Goal: Information Seeking & Learning: Learn about a topic

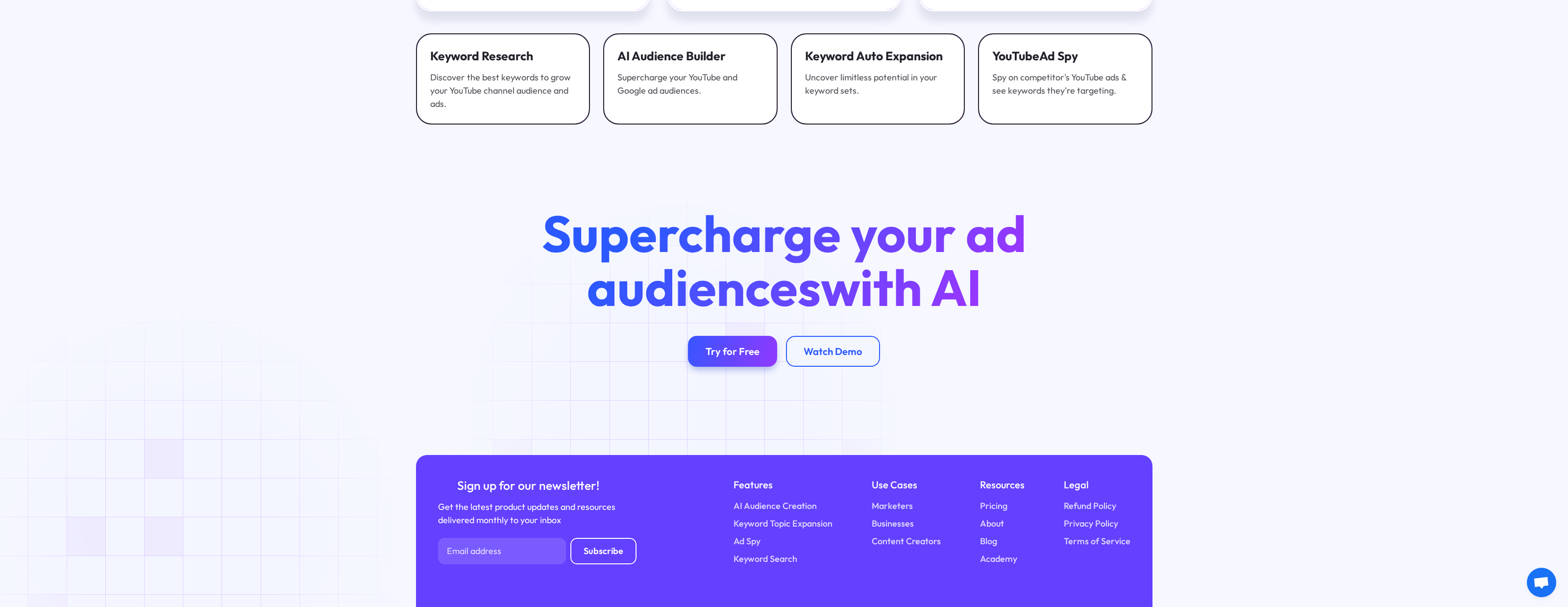
scroll to position [3713, 0]
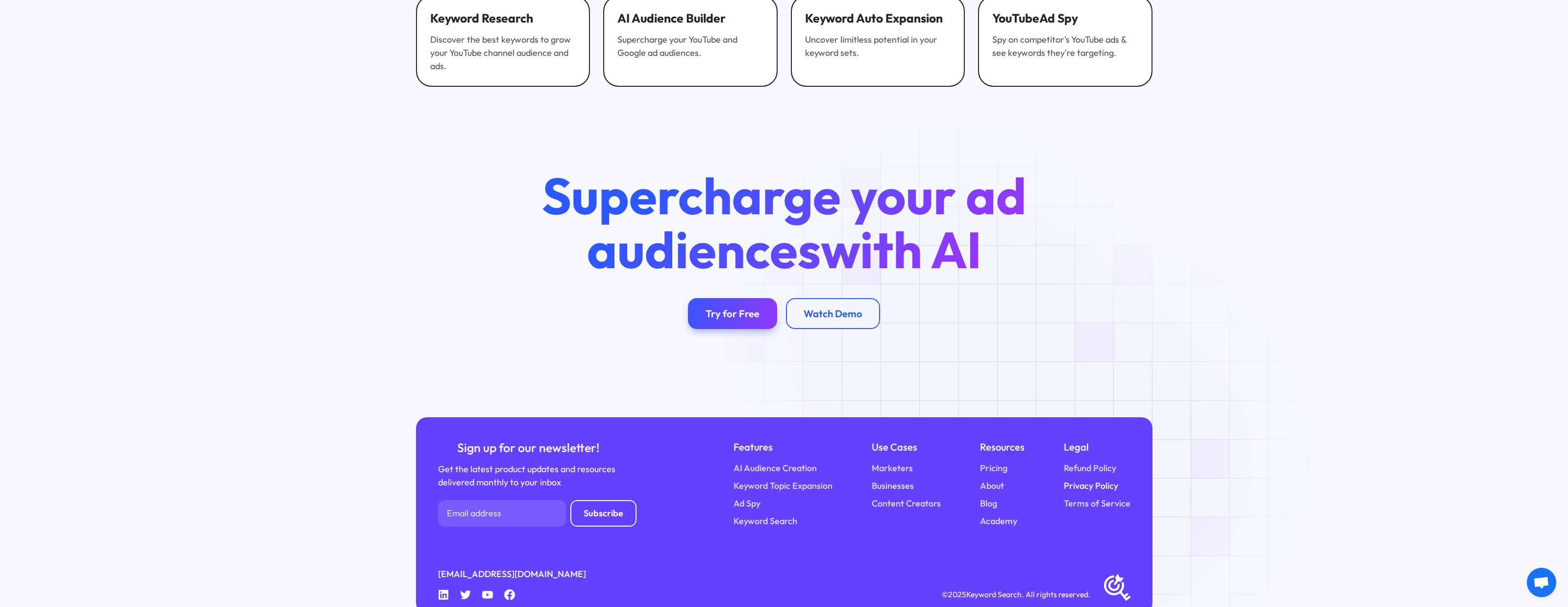
click at [1094, 479] on link "Privacy Policy" at bounding box center [1091, 485] width 54 height 13
click at [1094, 496] on link "Terms of Service" at bounding box center [1097, 503] width 66 height 13
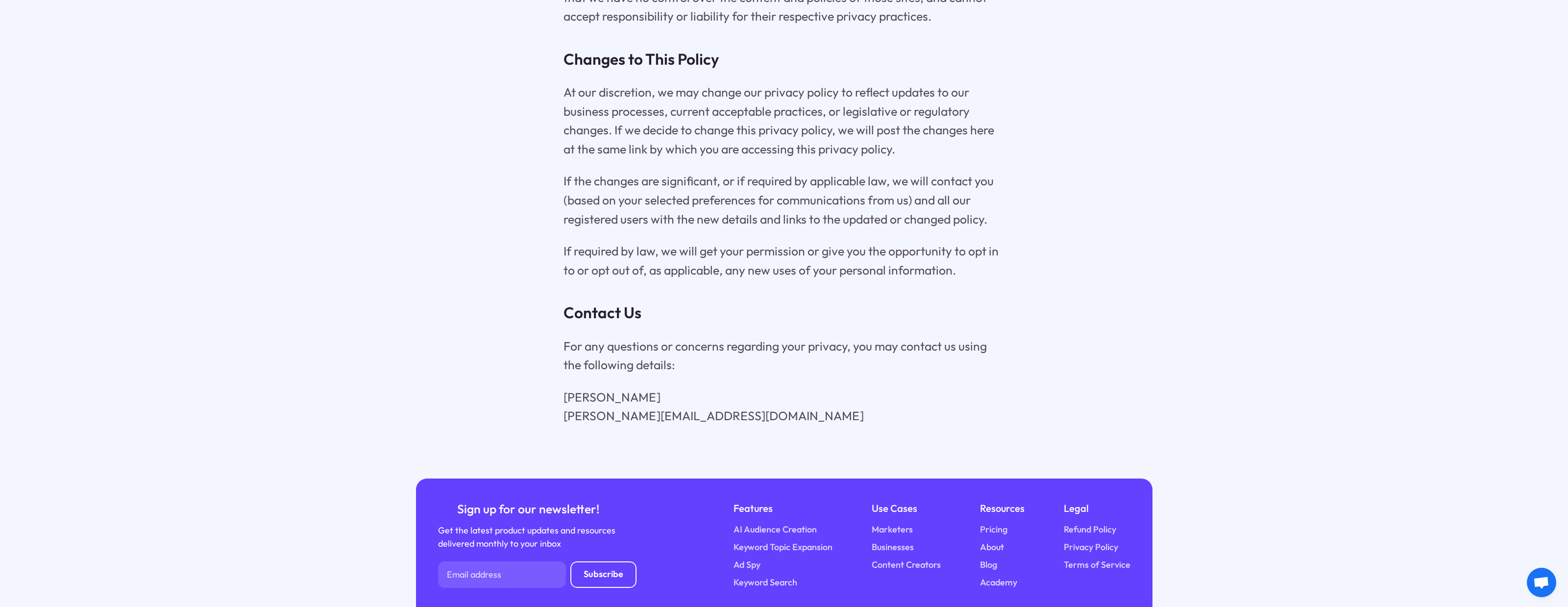
scroll to position [5113, 0]
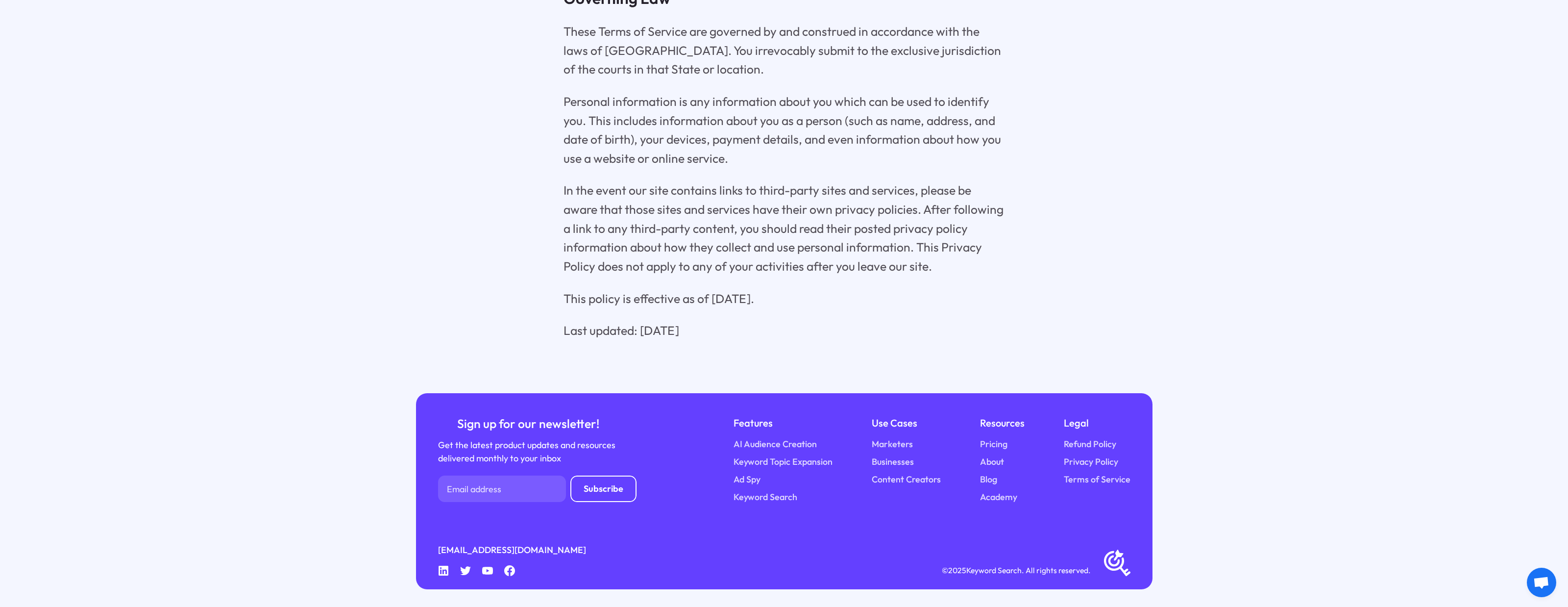
scroll to position [2219, 0]
click at [444, 567] on icon at bounding box center [443, 570] width 10 height 10
click at [444, 570] on icon at bounding box center [443, 570] width 10 height 10
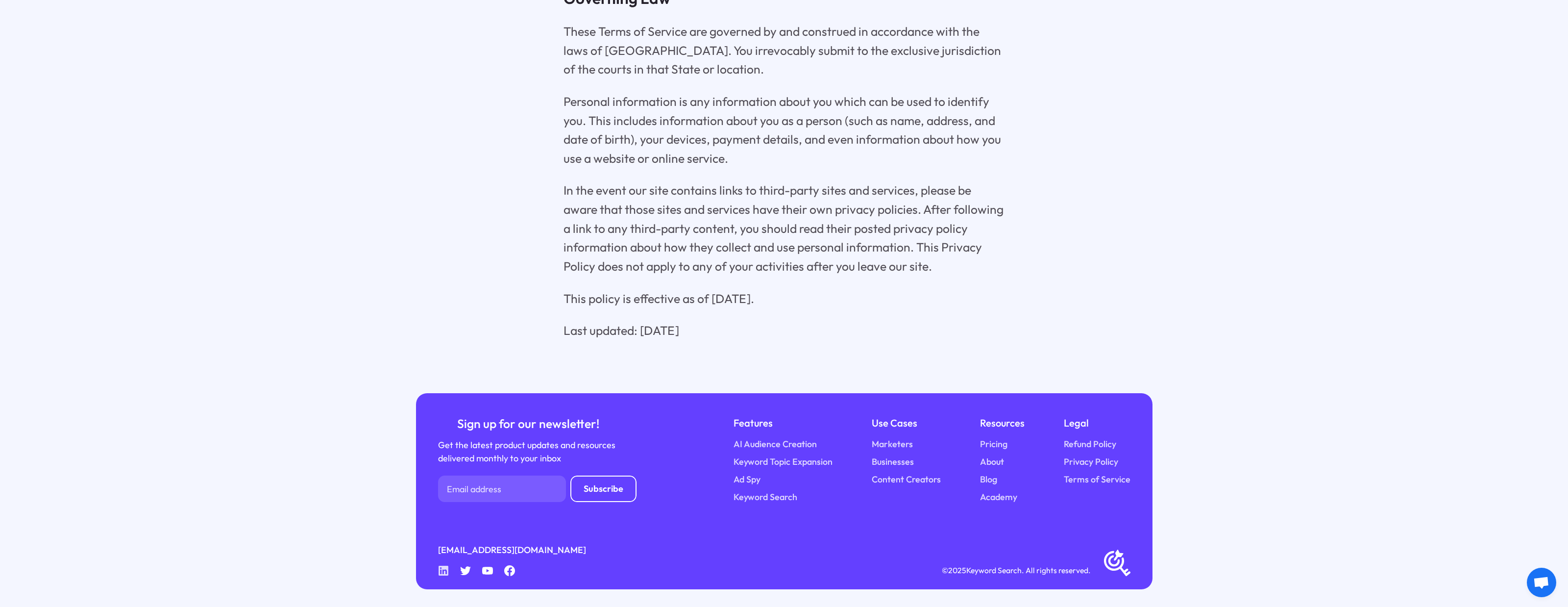
click at [444, 570] on icon at bounding box center [443, 570] width 10 height 10
click at [462, 572] on icon at bounding box center [466, 570] width 12 height 9
click at [483, 570] on icon at bounding box center [488, 570] width 12 height 8
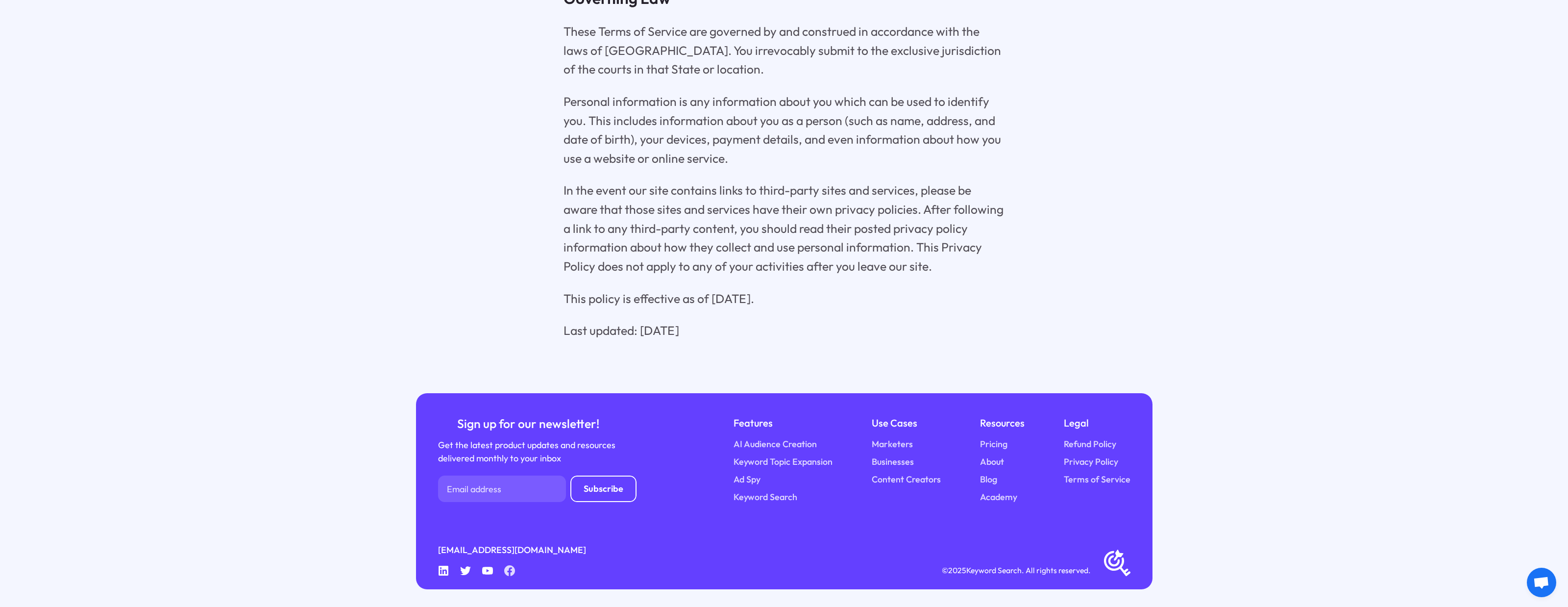
click at [505, 571] on icon at bounding box center [509, 570] width 12 height 12
click at [464, 572] on icon at bounding box center [466, 570] width 12 height 9
click at [433, 574] on div "Sign up for our newsletter! Get the latest product updates and resources delive…" at bounding box center [784, 491] width 737 height 197
click at [998, 466] on link "About" at bounding box center [992, 461] width 24 height 13
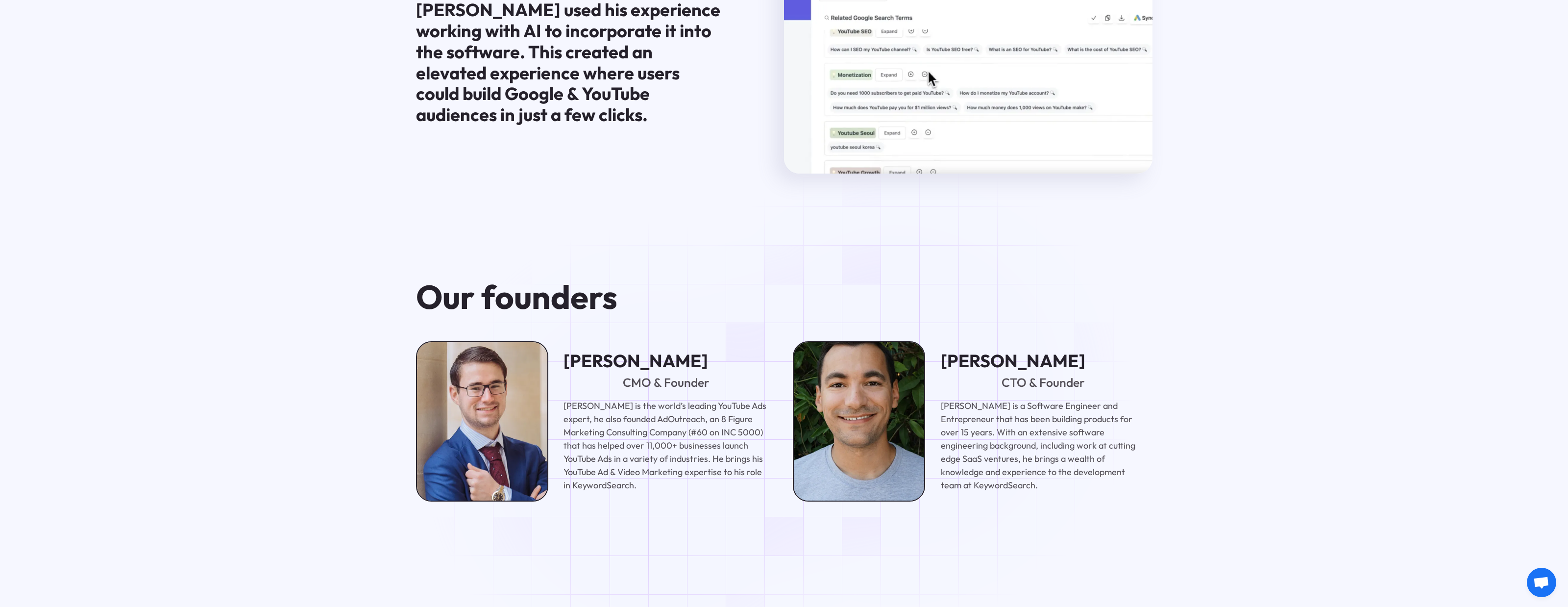
scroll to position [1367, 0]
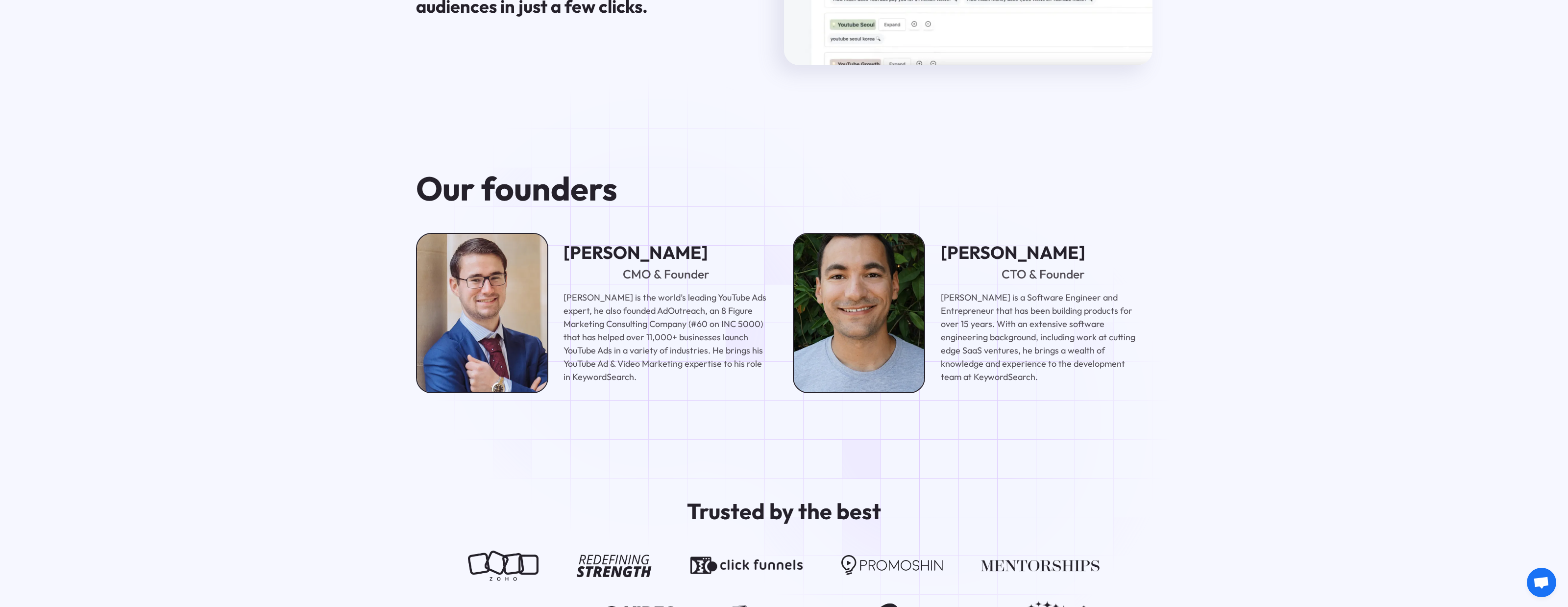
click at [654, 312] on p "[PERSON_NAME] is the world’s leading YouTube Ads expert, he also founded AdOutr…" at bounding box center [666, 337] width 205 height 93
drag, startPoint x: 670, startPoint y: 340, endPoint x: 670, endPoint y: 351, distance: 11.0
click at [670, 348] on p "[PERSON_NAME] is the world’s leading YouTube Ads expert, he also founded AdOutr…" at bounding box center [666, 337] width 205 height 93
click at [672, 362] on p "[PERSON_NAME] is the world’s leading YouTube Ads expert, he also founded AdOutr…" at bounding box center [666, 337] width 205 height 93
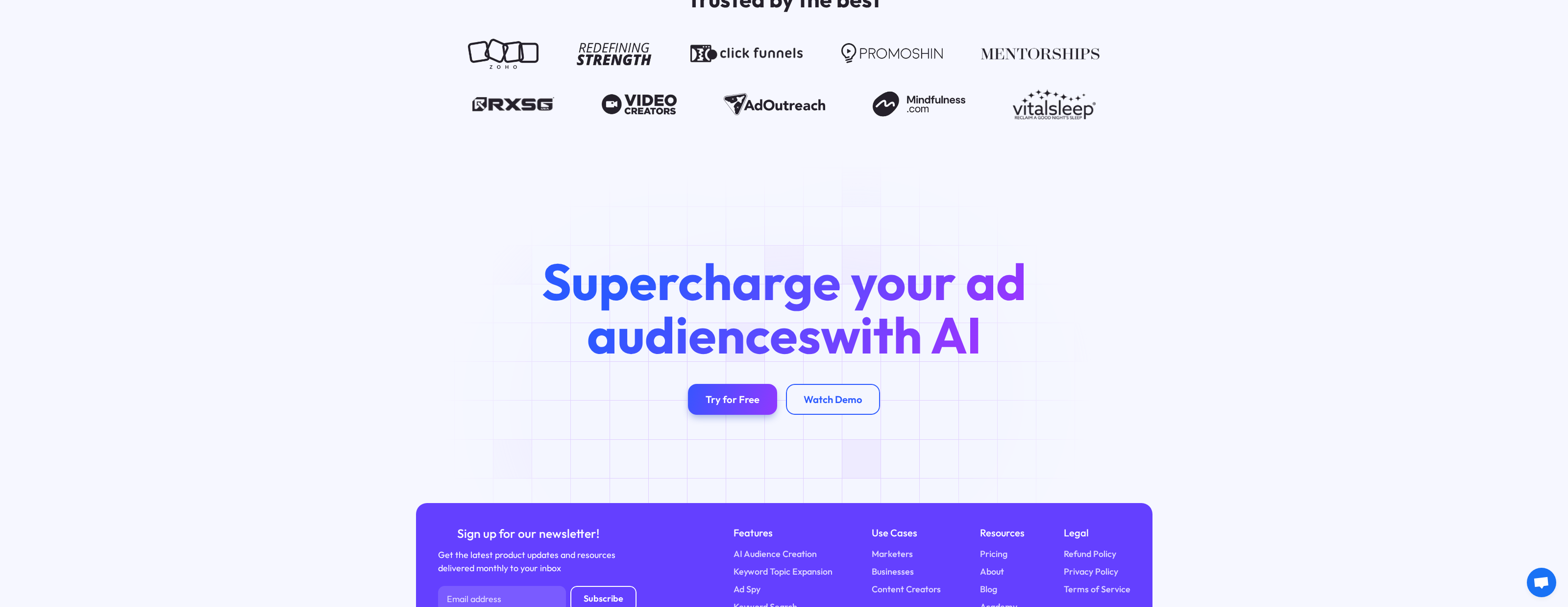
scroll to position [1988, 0]
